Goal: Task Accomplishment & Management: Manage account settings

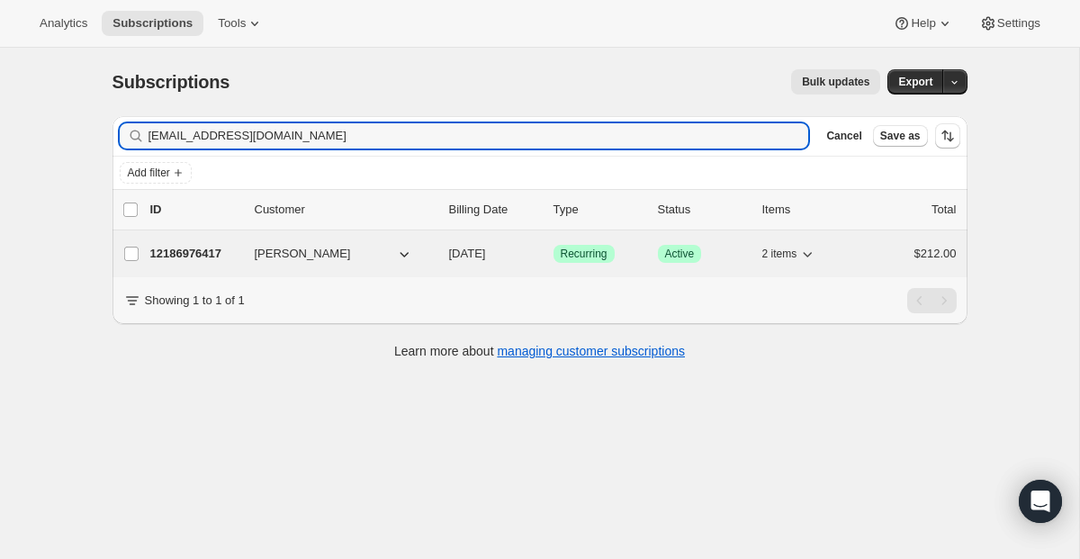
type input "[EMAIL_ADDRESS][DOMAIN_NAME]"
click at [577, 249] on span "Recurring" at bounding box center [584, 254] width 47 height 14
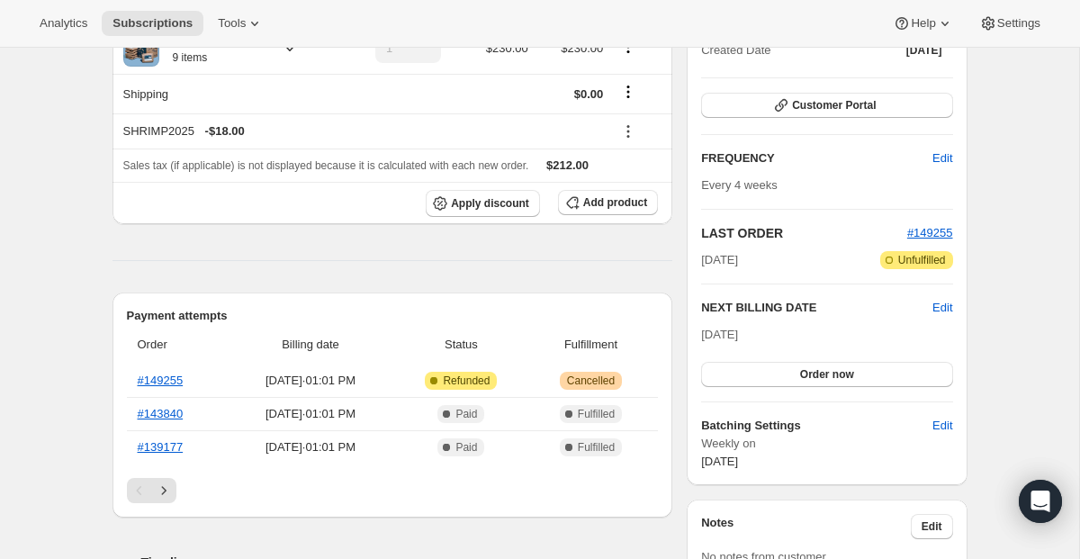
scroll to position [231, 0]
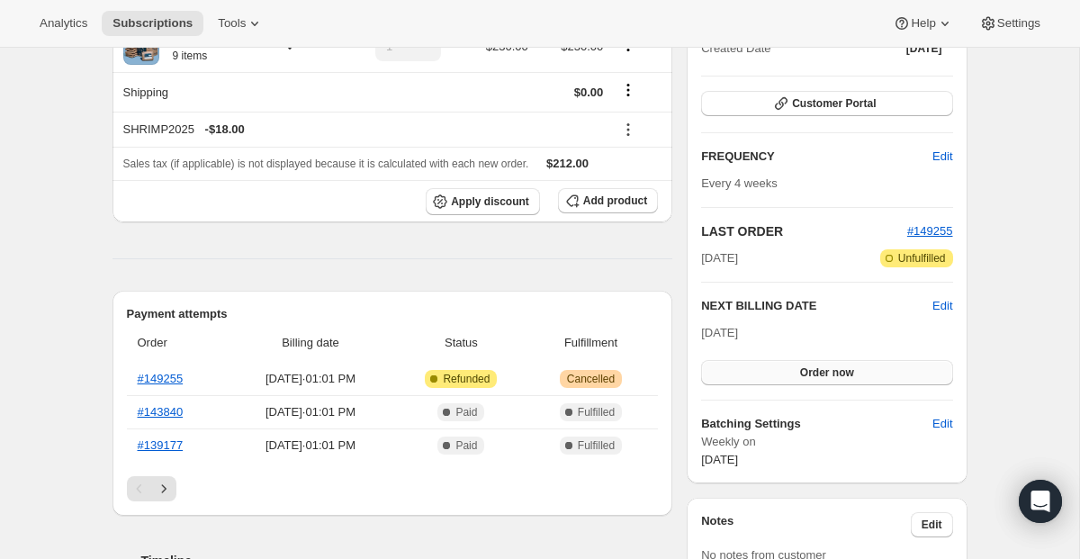
click at [766, 367] on button "Order now" at bounding box center [826, 372] width 251 height 25
click at [766, 367] on button "Click to confirm" at bounding box center [826, 372] width 251 height 25
